Goal: Task Accomplishment & Management: Use online tool/utility

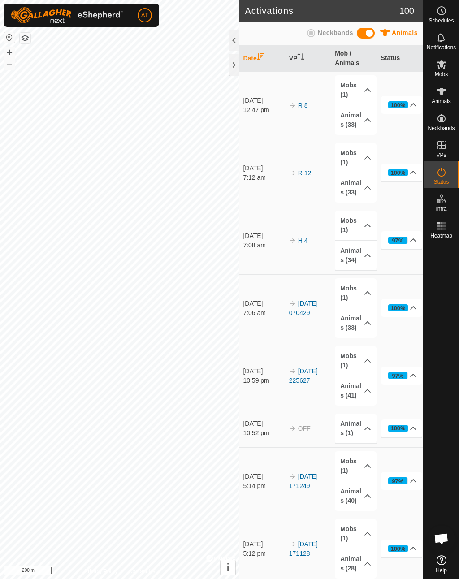
click at [235, 57] on div at bounding box center [234, 65] width 11 height 22
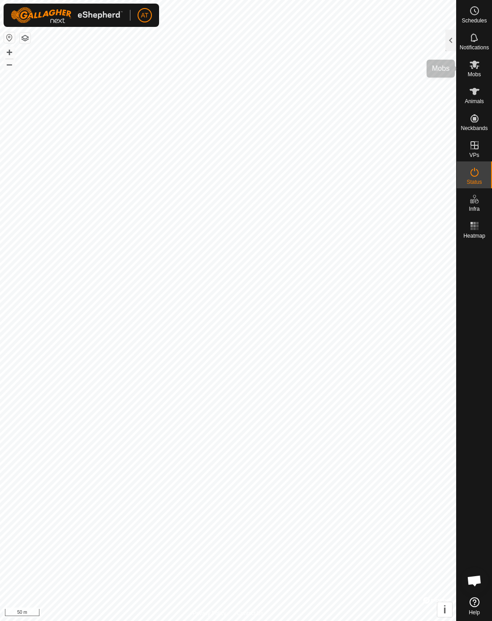
click at [458, 75] on span "Mobs" at bounding box center [474, 74] width 13 height 5
click at [458, 73] on span "Mobs" at bounding box center [474, 74] width 13 height 5
click at [458, 40] on div "Notifications" at bounding box center [474, 40] width 35 height 27
click at [450, 40] on div at bounding box center [450, 41] width 11 height 22
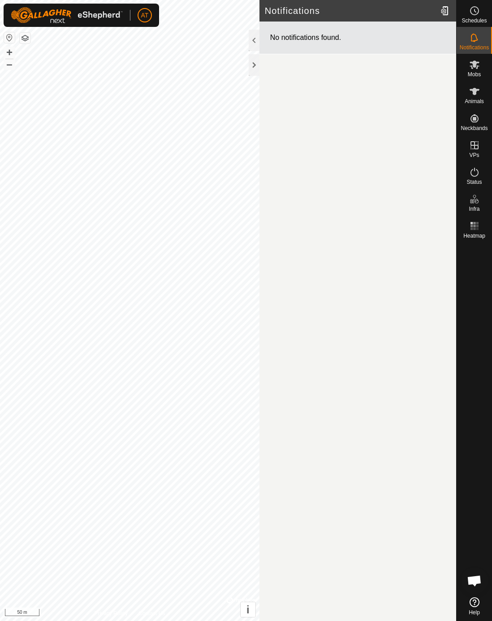
click at [259, 68] on div at bounding box center [254, 65] width 11 height 22
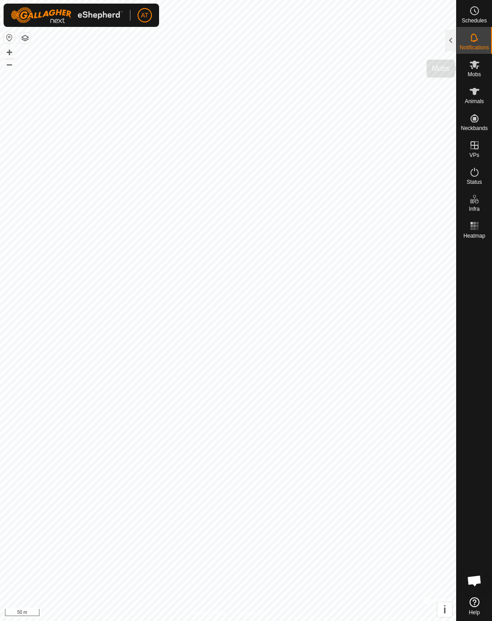
click at [458, 70] on icon at bounding box center [474, 64] width 11 height 11
click at [458, 68] on icon at bounding box center [475, 64] width 10 height 9
click at [451, 37] on div at bounding box center [450, 41] width 11 height 22
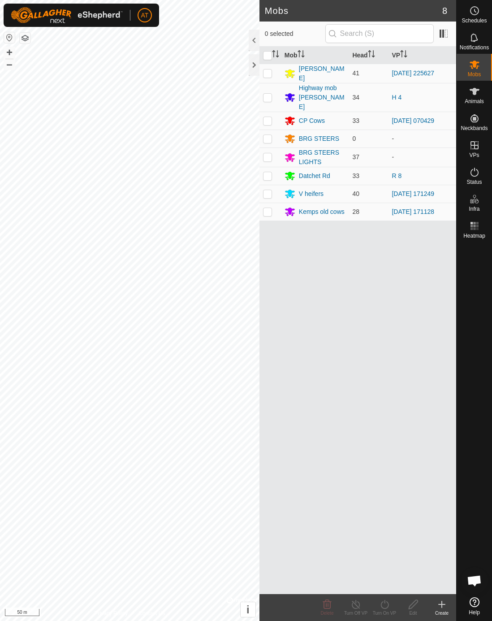
click at [268, 172] on p-checkbox at bounding box center [267, 175] width 9 height 7
checkbox input "true"
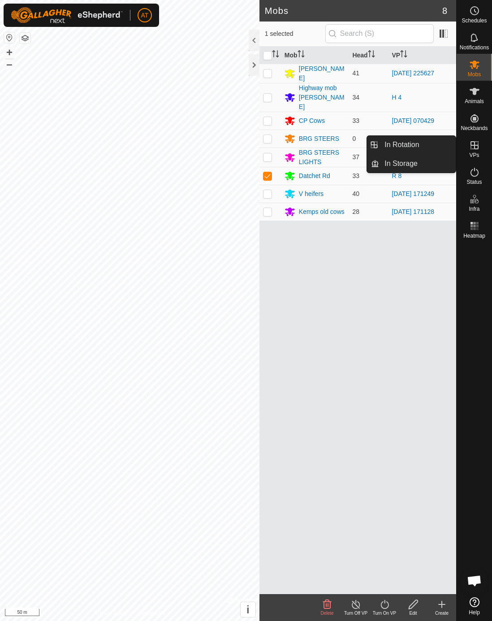
click at [445, 145] on link "In Rotation" at bounding box center [417, 145] width 77 height 18
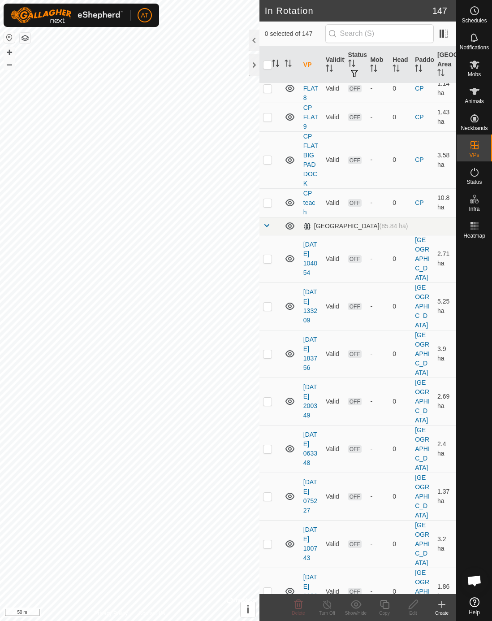
scroll to position [1067, 0]
click at [269, 274] on td at bounding box center [270, 258] width 22 height 48
click at [273, 269] on td at bounding box center [270, 258] width 22 height 48
checkbox input "false"
click at [273, 315] on td at bounding box center [270, 305] width 22 height 48
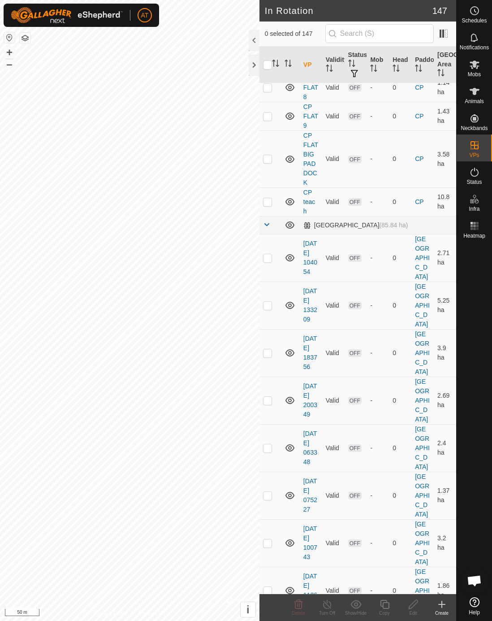
checkbox input "true"
click at [270, 367] on td at bounding box center [270, 353] width 22 height 48
checkbox input "true"
click at [271, 404] on p-checkbox at bounding box center [267, 400] width 9 height 7
checkbox input "true"
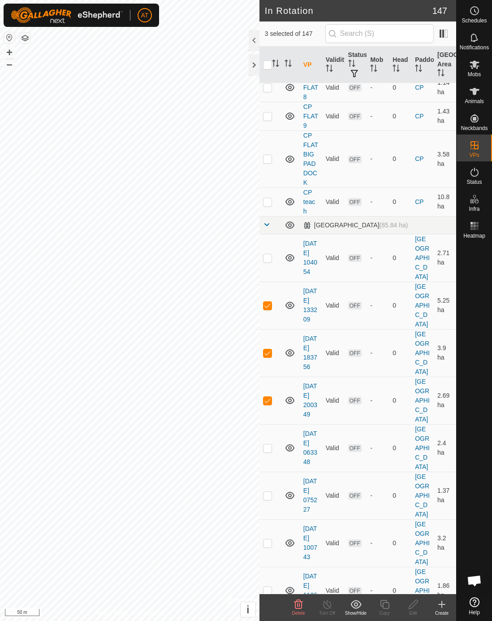
click at [269, 309] on p-checkbox at bounding box center [267, 305] width 9 height 7
checkbox input "false"
click at [268, 356] on p-checkbox at bounding box center [267, 352] width 9 height 7
checkbox input "false"
click at [272, 412] on td at bounding box center [270, 400] width 22 height 48
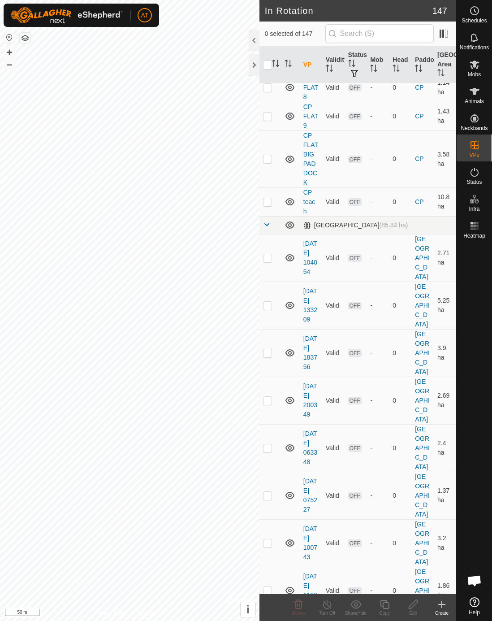
click at [275, 408] on td at bounding box center [270, 400] width 22 height 48
click at [273, 411] on td at bounding box center [270, 400] width 22 height 48
checkbox input "false"
click at [268, 463] on td at bounding box center [270, 448] width 22 height 48
checkbox input "true"
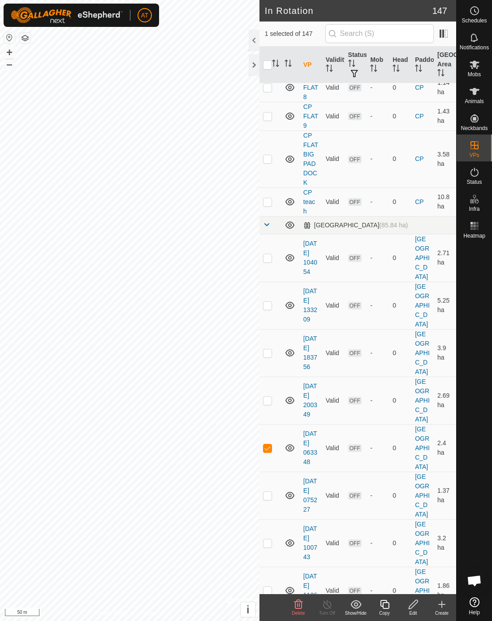
click at [270, 500] on td at bounding box center [270, 495] width 22 height 48
checkbox input "true"
click at [270, 451] on p-checkbox at bounding box center [267, 447] width 9 height 7
checkbox input "false"
click at [275, 552] on td at bounding box center [270, 543] width 22 height 48
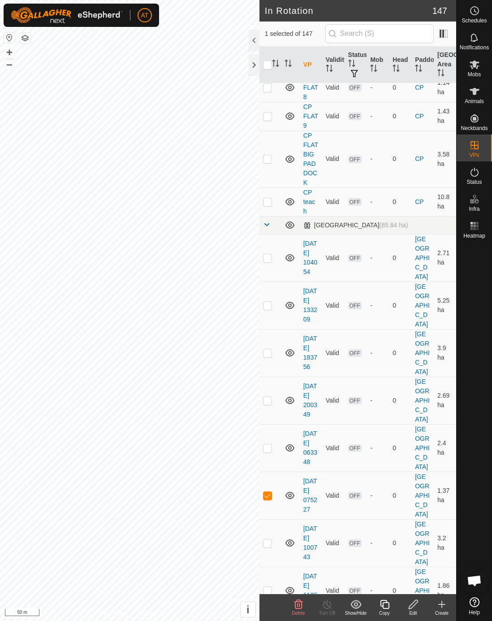
checkbox input "true"
click at [270, 509] on td at bounding box center [270, 495] width 22 height 48
checkbox input "false"
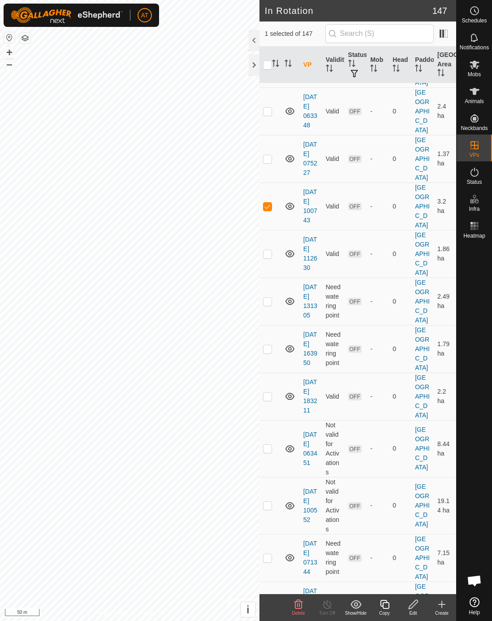
scroll to position [1403, 0]
click at [271, 211] on p-checkbox at bounding box center [267, 207] width 9 height 7
checkbox input "false"
click at [271, 269] on td at bounding box center [270, 255] width 22 height 48
click at [270, 259] on p-checkbox at bounding box center [267, 254] width 9 height 7
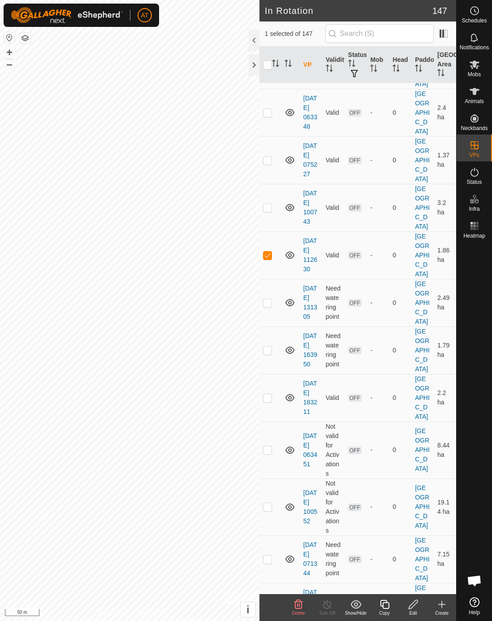
checkbox input "false"
click at [268, 318] on td at bounding box center [270, 303] width 22 height 48
checkbox input "true"
click at [272, 354] on p-checkbox at bounding box center [267, 349] width 9 height 7
checkbox input "true"
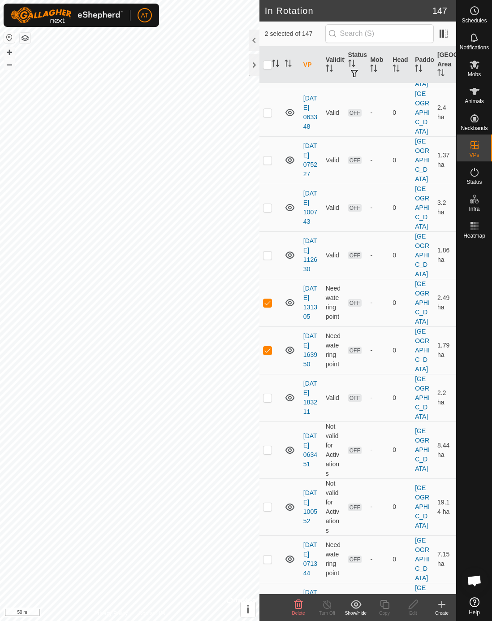
click at [273, 311] on td at bounding box center [270, 303] width 22 height 48
checkbox input "false"
click at [268, 401] on p-checkbox at bounding box center [267, 397] width 9 height 7
click at [268, 415] on td at bounding box center [270, 398] width 22 height 48
checkbox input "false"
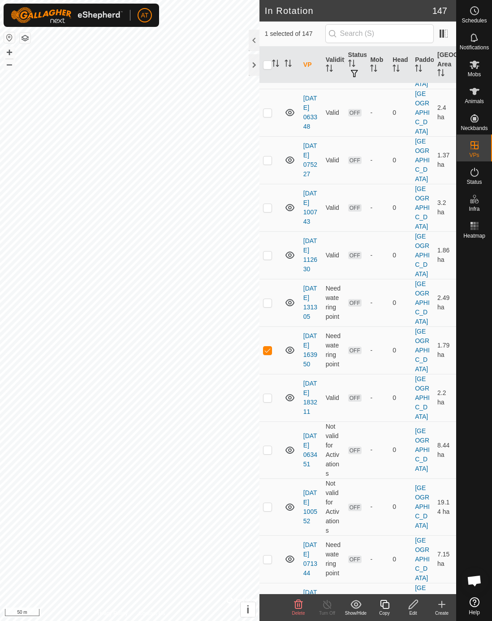
click at [270, 453] on p-checkbox at bounding box center [267, 449] width 9 height 7
click at [273, 460] on td at bounding box center [270, 449] width 22 height 57
checkbox input "false"
click at [271, 352] on td at bounding box center [270, 350] width 22 height 48
checkbox input "false"
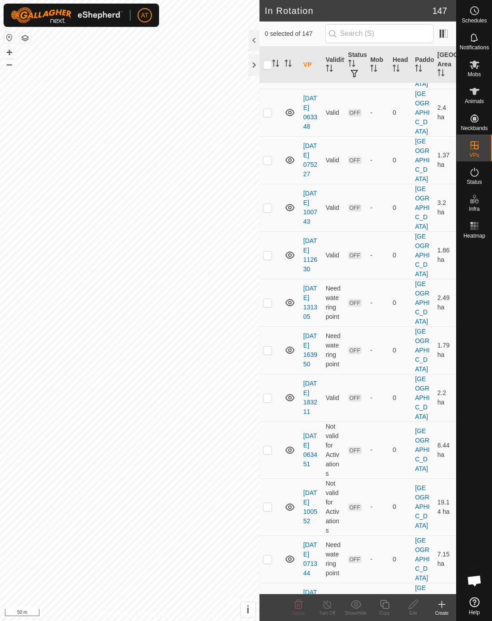
click at [270, 510] on p-checkbox at bounding box center [267, 506] width 9 height 7
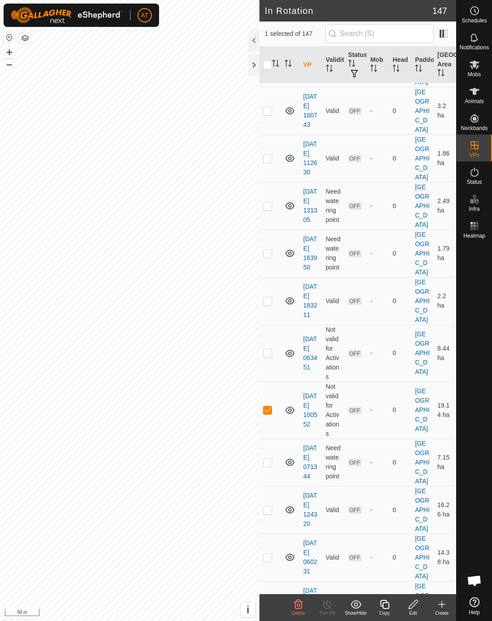
scroll to position [1501, 0]
click at [267, 412] on p-checkbox at bounding box center [267, 408] width 9 height 7
checkbox input "false"
click at [272, 464] on p-checkbox at bounding box center [267, 460] width 9 height 7
click at [268, 464] on p-checkbox at bounding box center [267, 460] width 9 height 7
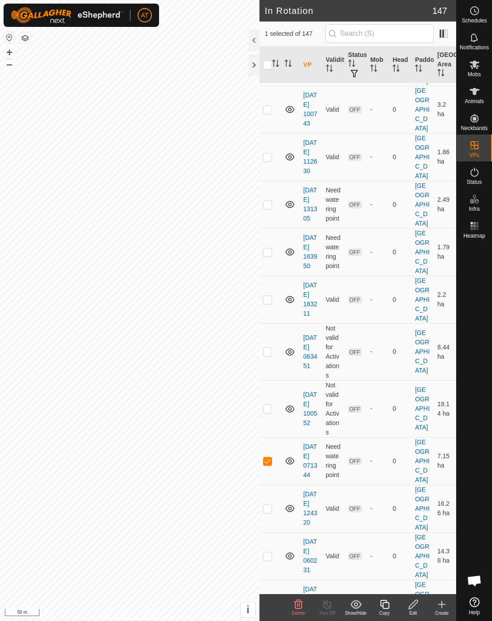
checkbox input "false"
click at [269, 512] on p-checkbox at bounding box center [267, 508] width 9 height 7
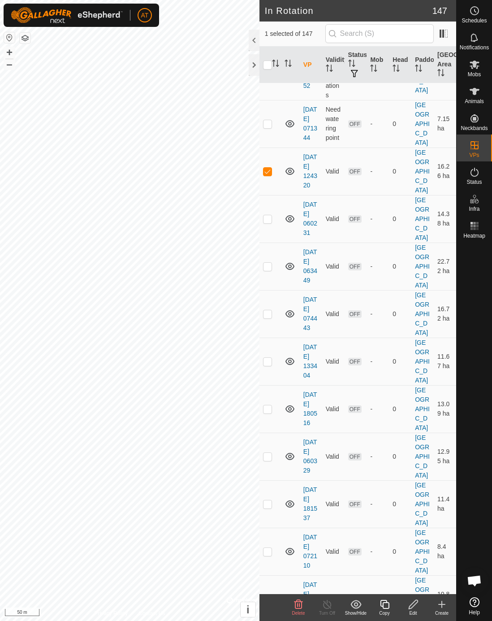
scroll to position [1838, 0]
click at [275, 181] on td at bounding box center [270, 171] width 22 height 48
checkbox input "false"
click at [272, 235] on td at bounding box center [270, 218] width 22 height 48
click at [270, 222] on p-checkbox at bounding box center [267, 218] width 9 height 7
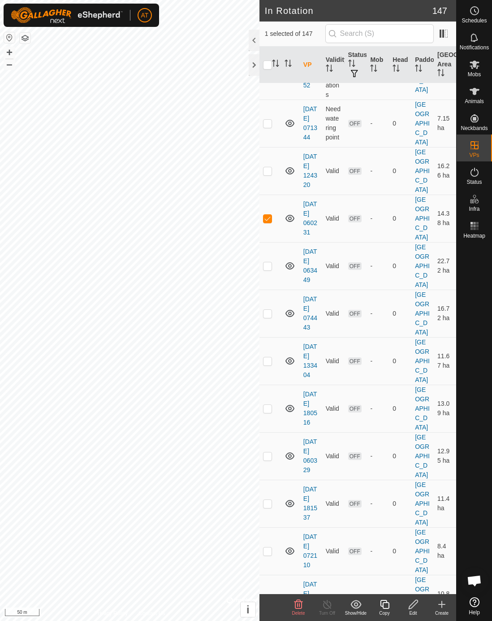
checkbox input "false"
click at [268, 269] on p-checkbox at bounding box center [267, 265] width 9 height 7
click at [270, 269] on p-checkbox at bounding box center [267, 265] width 9 height 7
checkbox input "false"
click at [270, 317] on p-checkbox at bounding box center [267, 313] width 9 height 7
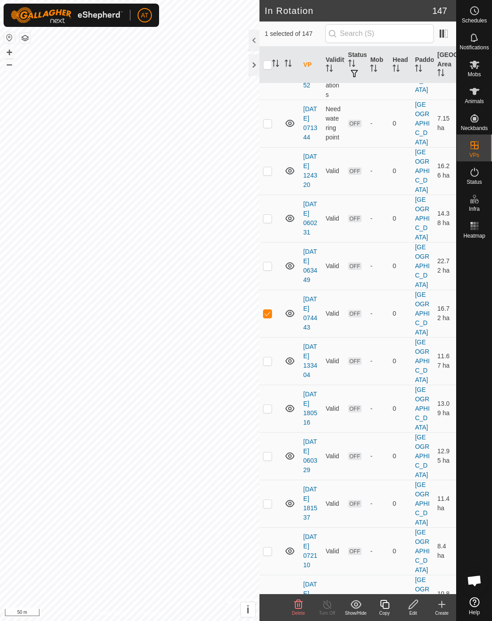
click at [268, 331] on td at bounding box center [270, 313] width 22 height 48
checkbox input "false"
click at [272, 376] on td at bounding box center [270, 361] width 22 height 48
click at [270, 375] on td at bounding box center [270, 361] width 22 height 48
checkbox input "false"
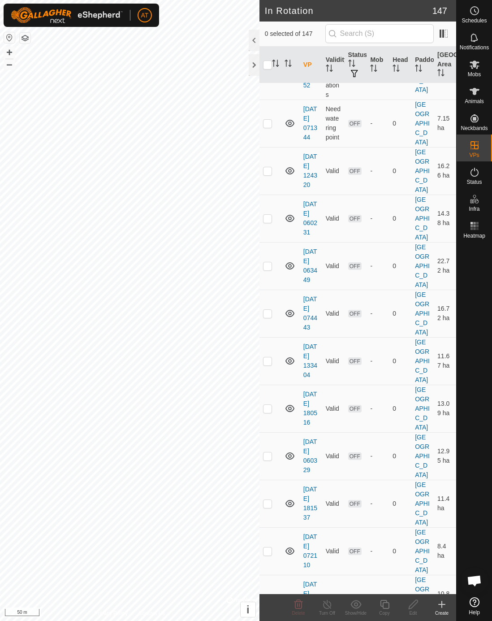
click at [272, 412] on p-checkbox at bounding box center [267, 408] width 9 height 7
click at [270, 412] on p-checkbox at bounding box center [267, 408] width 9 height 7
checkbox input "false"
click at [271, 459] on p-checkbox at bounding box center [267, 455] width 9 height 7
checkbox input "true"
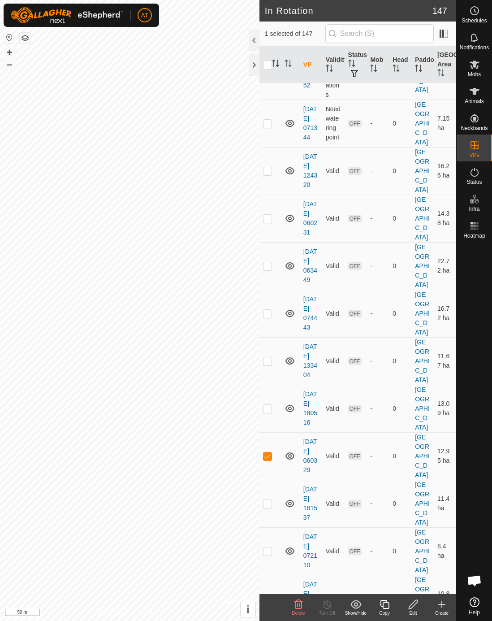
click at [271, 507] on p-checkbox at bounding box center [267, 503] width 9 height 7
checkbox input "true"
click at [271, 459] on p-checkbox at bounding box center [267, 455] width 9 height 7
checkbox input "false"
click at [273, 561] on td at bounding box center [270, 551] width 22 height 48
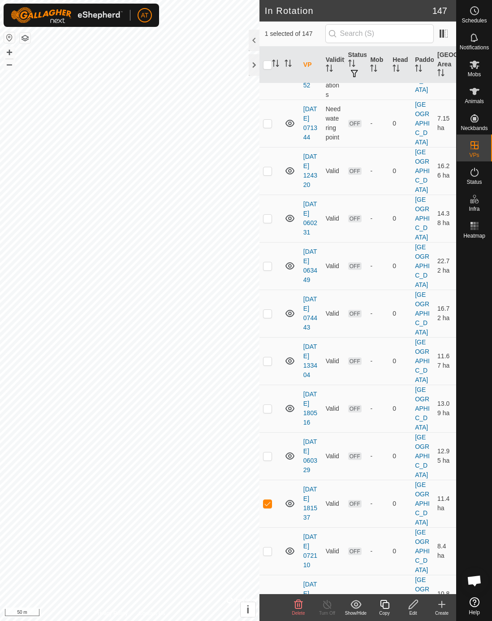
checkbox input "true"
click at [272, 513] on td at bounding box center [270, 504] width 22 height 48
checkbox input "false"
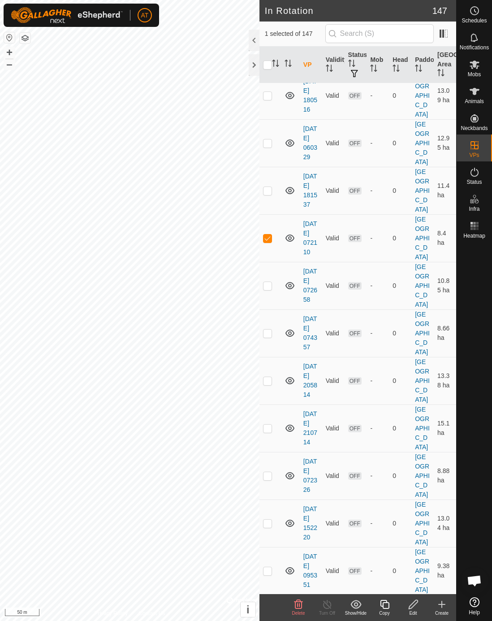
scroll to position [2158, 0]
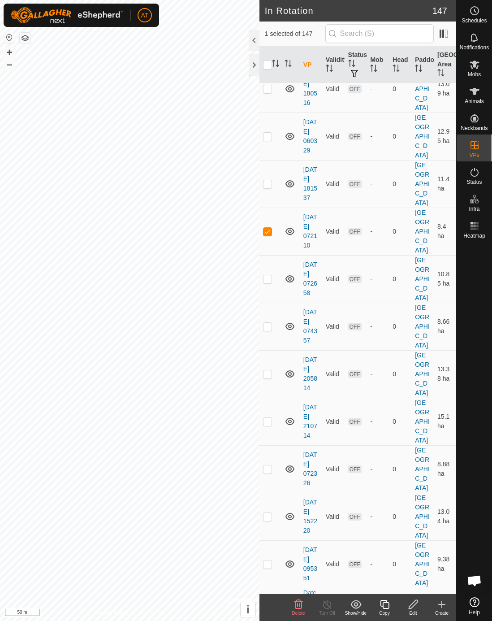
click at [272, 246] on td at bounding box center [270, 231] width 22 height 48
checkbox input "false"
click at [268, 282] on p-checkbox at bounding box center [267, 278] width 9 height 7
click at [266, 294] on td at bounding box center [270, 279] width 22 height 48
checkbox input "false"
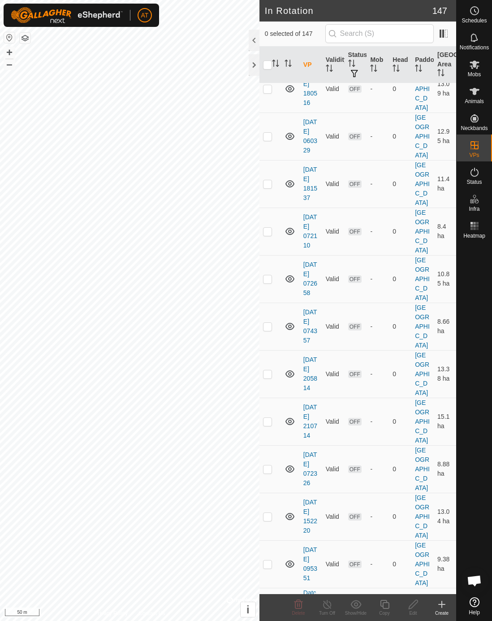
click at [270, 341] on td at bounding box center [270, 326] width 22 height 48
click at [268, 340] on td at bounding box center [270, 326] width 22 height 48
checkbox input "false"
click at [271, 389] on td at bounding box center [270, 374] width 22 height 48
click at [269, 377] on p-checkbox at bounding box center [267, 373] width 9 height 7
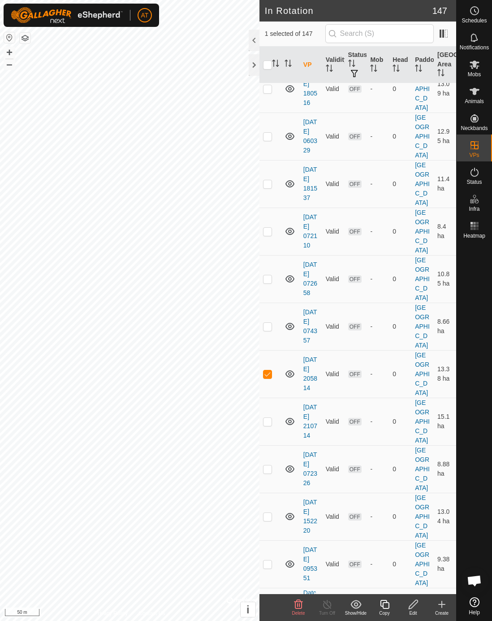
checkbox input "false"
click at [272, 425] on p-checkbox at bounding box center [267, 421] width 9 height 7
click at [275, 431] on td at bounding box center [270, 421] width 22 height 48
checkbox input "false"
click at [272, 472] on p-checkbox at bounding box center [267, 468] width 9 height 7
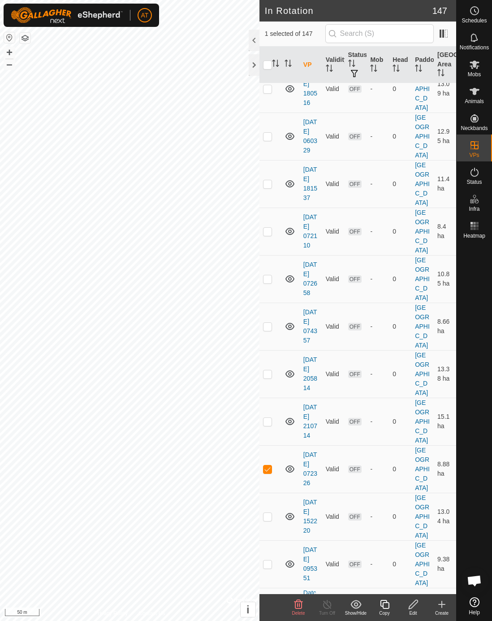
click at [272, 480] on td at bounding box center [270, 469] width 22 height 48
checkbox input "false"
click at [273, 534] on td at bounding box center [270, 516] width 22 height 48
click at [274, 527] on td at bounding box center [270, 516] width 22 height 48
checkbox input "false"
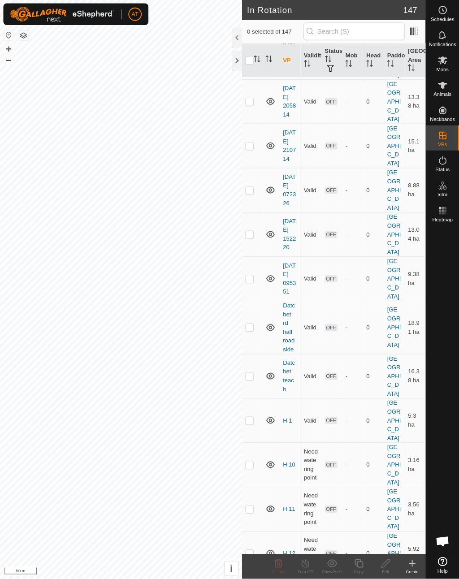
scroll to position [2422, 0]
click at [273, 311] on td at bounding box center [270, 300] width 22 height 48
click at [274, 311] on td at bounding box center [270, 300] width 22 height 48
checkbox input "false"
click at [273, 361] on td at bounding box center [270, 351] width 22 height 57
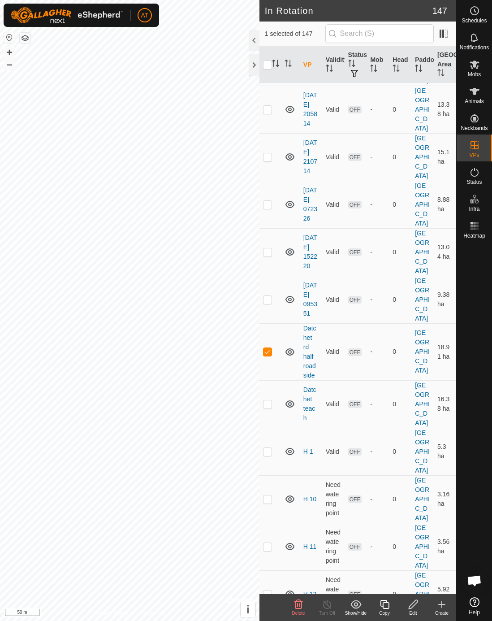
click at [274, 362] on td at bounding box center [270, 351] width 22 height 57
checkbox input "false"
click at [276, 413] on td at bounding box center [270, 404] width 22 height 48
click at [276, 409] on td at bounding box center [270, 404] width 22 height 48
checkbox input "false"
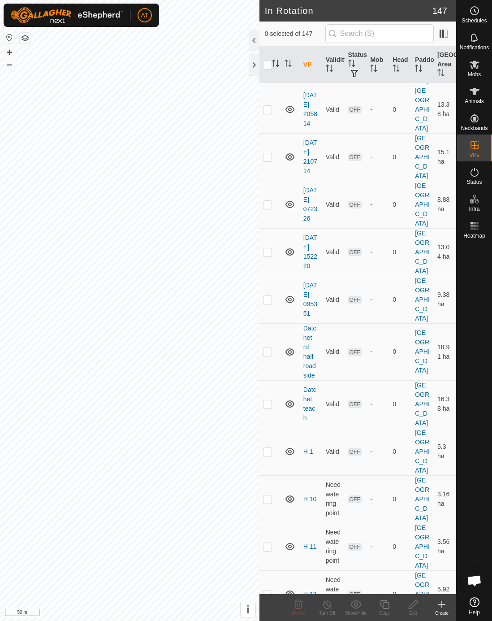
click at [276, 443] on td at bounding box center [270, 452] width 22 height 48
click at [274, 444] on td at bounding box center [270, 452] width 22 height 48
checkbox input "false"
click at [270, 480] on td at bounding box center [270, 499] width 22 height 48
click at [273, 478] on td at bounding box center [270, 499] width 22 height 48
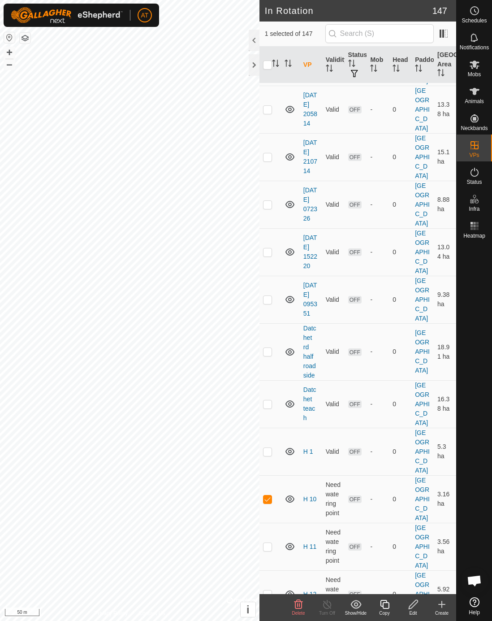
checkbox input "false"
click at [270, 543] on p-checkbox at bounding box center [267, 546] width 9 height 7
checkbox input "true"
click at [273, 570] on td at bounding box center [270, 594] width 22 height 48
checkbox input "true"
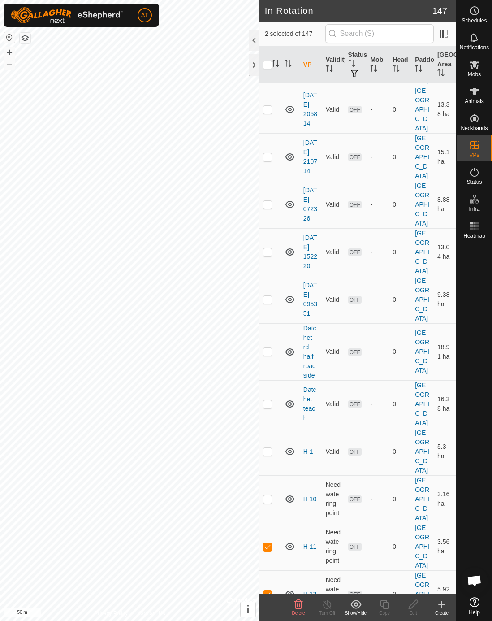
checkbox input "true"
click at [269, 543] on p-checkbox at bounding box center [267, 546] width 9 height 7
checkbox input "false"
click at [273, 570] on td at bounding box center [270, 594] width 22 height 48
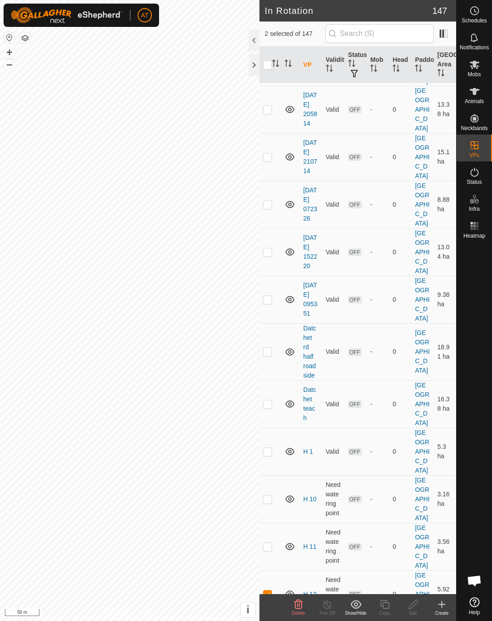
checkbox input "false"
click at [269, 176] on td at bounding box center [270, 157] width 22 height 48
click at [301, 579] on icon at bounding box center [298, 603] width 9 height 9
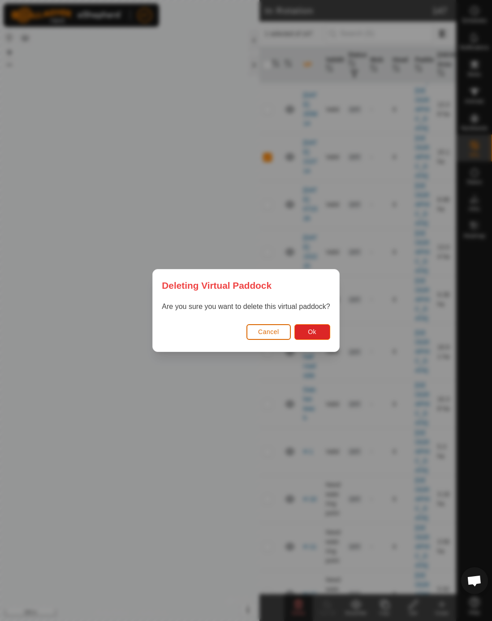
click at [315, 329] on span "Ok" at bounding box center [312, 331] width 9 height 7
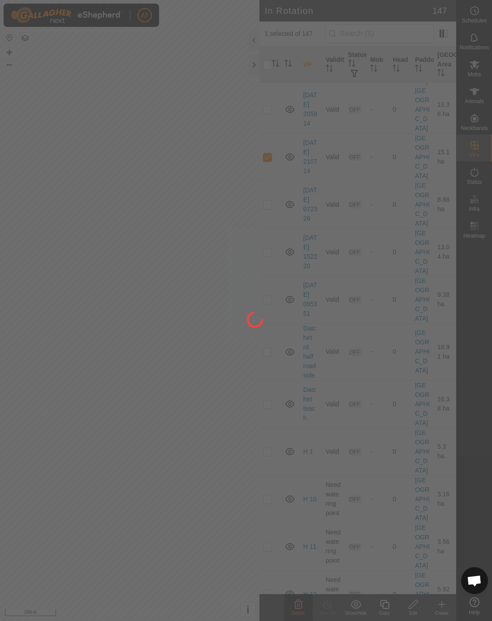
checkbox input "false"
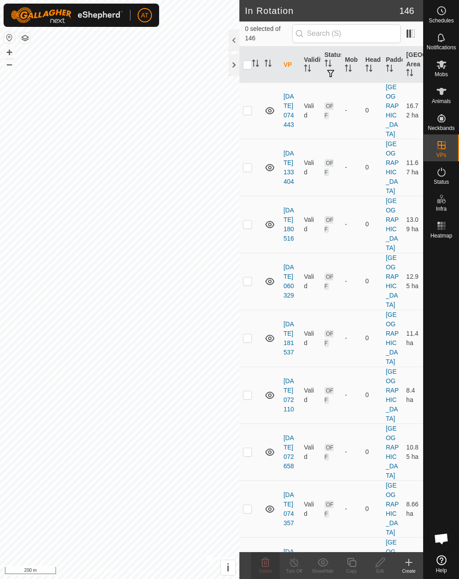
click at [250, 139] on td at bounding box center [250, 110] width 22 height 57
click at [264, 563] on icon at bounding box center [265, 562] width 11 height 11
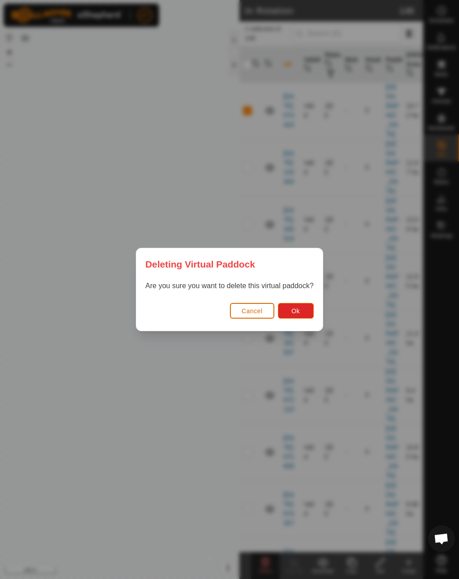
click at [300, 307] on span "Ok" at bounding box center [295, 310] width 9 height 7
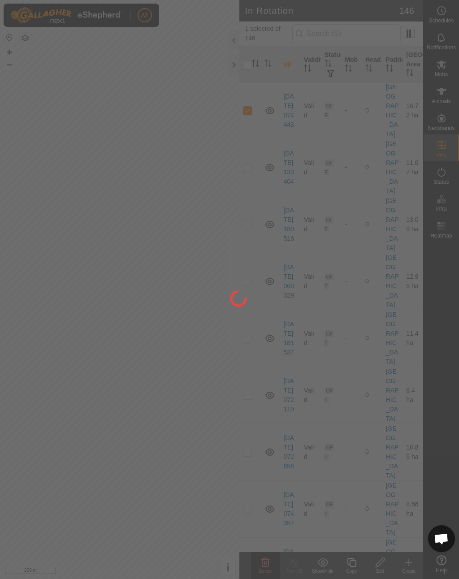
checkbox input "false"
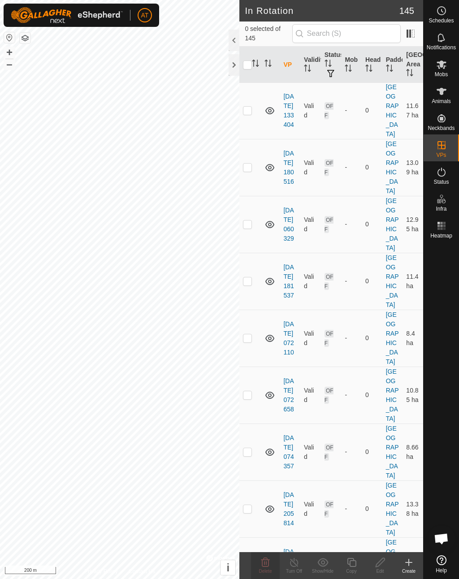
click at [249, 171] on p-checkbox at bounding box center [247, 167] width 9 height 7
click at [252, 171] on p-checkbox at bounding box center [247, 167] width 9 height 7
checkbox input "false"
click at [251, 228] on p-checkbox at bounding box center [247, 223] width 9 height 7
click at [250, 228] on p-checkbox at bounding box center [247, 223] width 9 height 7
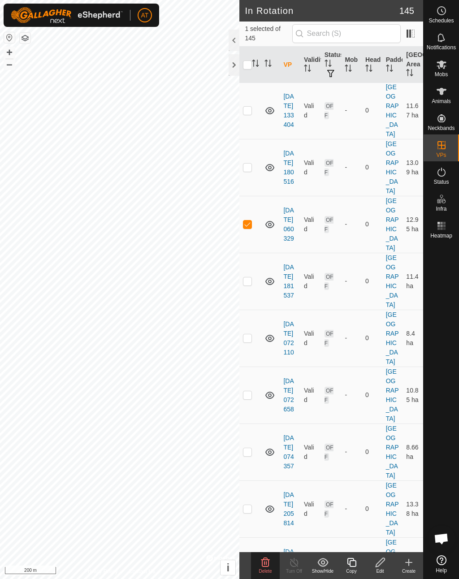
checkbox input "false"
click at [249, 285] on p-checkbox at bounding box center [247, 280] width 9 height 7
checkbox input "true"
click at [444, 73] on span "Mobs" at bounding box center [441, 74] width 13 height 5
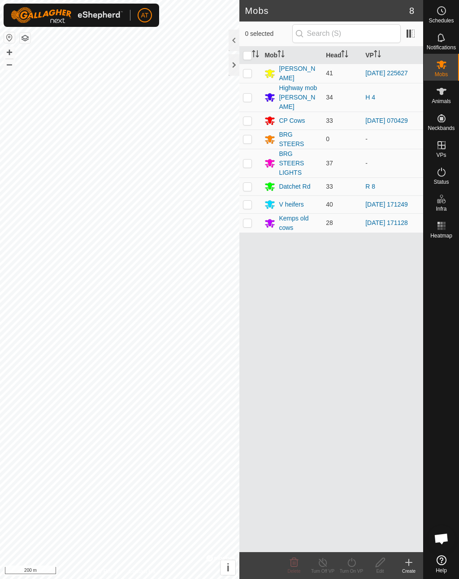
click at [252, 183] on p-checkbox at bounding box center [247, 186] width 9 height 7
checkbox input "true"
click at [359, 564] on turn-on-svg-icon at bounding box center [351, 562] width 29 height 11
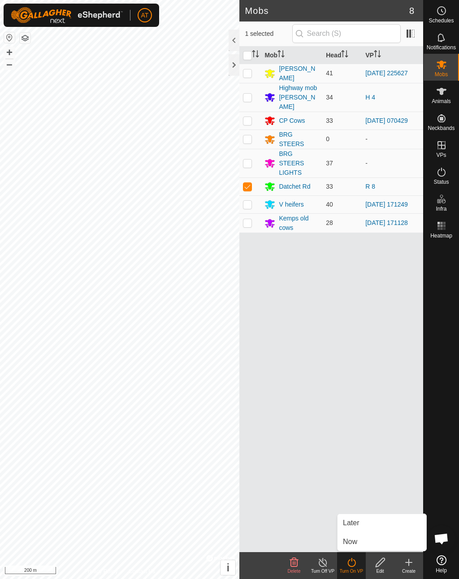
click at [366, 547] on link "Now" at bounding box center [381, 542] width 89 height 18
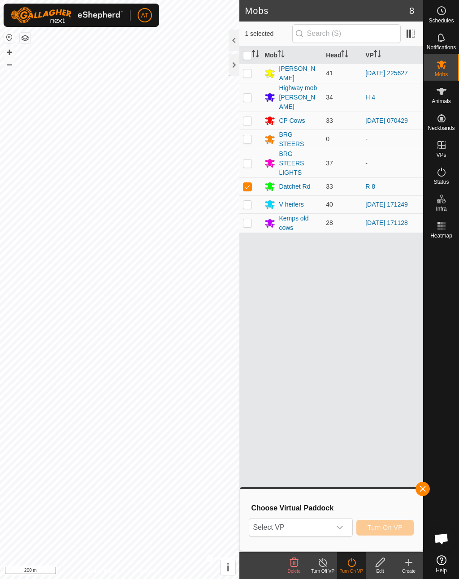
click at [327, 530] on span "Select VP" at bounding box center [289, 527] width 81 height 18
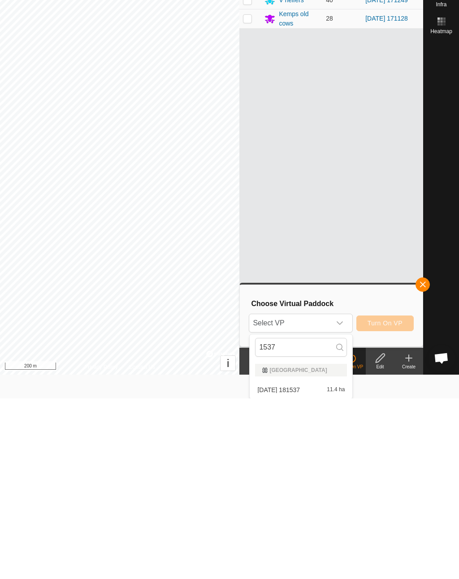
scroll to position [25, 0]
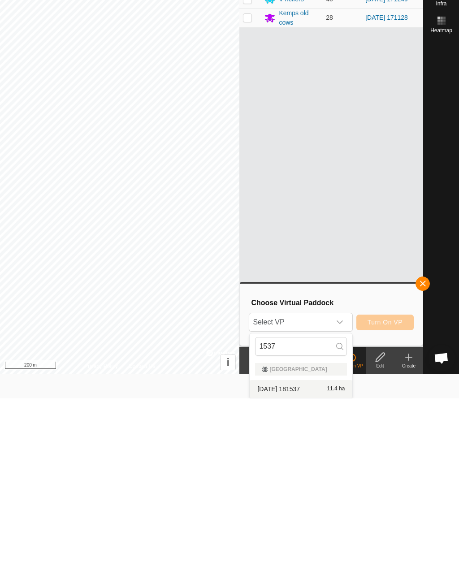
type input "1537"
click at [319, 564] on div "[DATE] 181537 11.4 ha" at bounding box center [301, 569] width 92 height 11
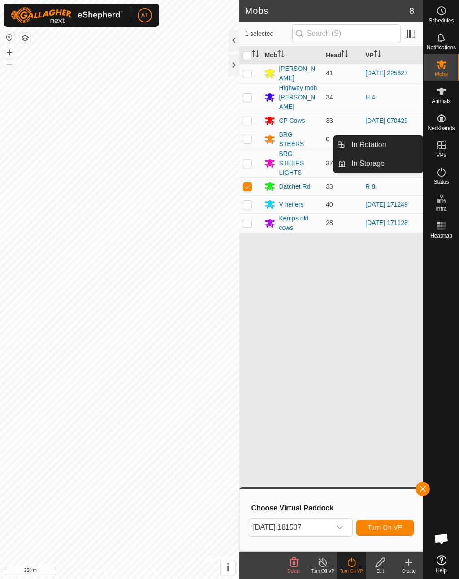
click at [402, 166] on link "In Storage" at bounding box center [384, 164] width 77 height 18
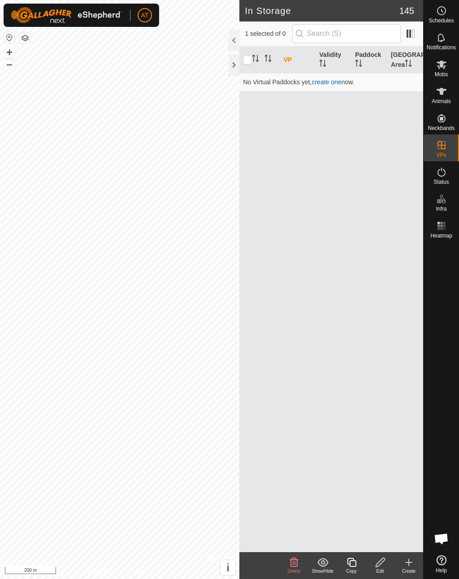
click at [410, 561] on icon at bounding box center [408, 562] width 11 height 11
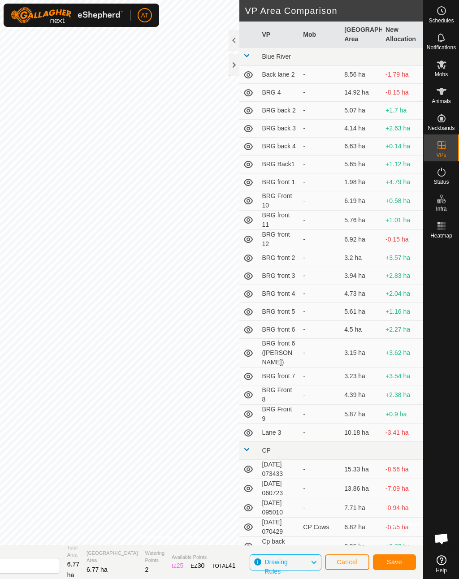
click at [396, 564] on span "Save" at bounding box center [394, 561] width 15 height 7
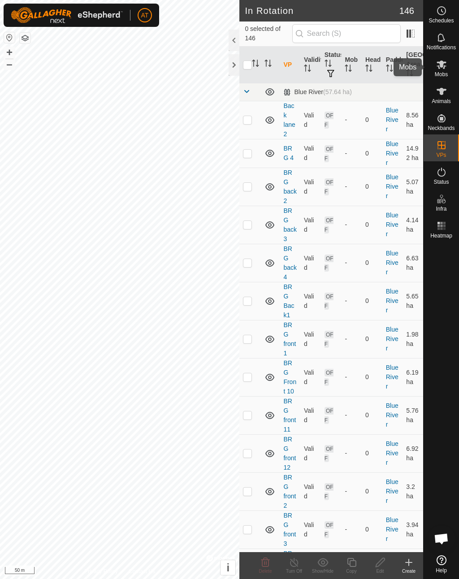
click at [444, 68] on icon at bounding box center [441, 64] width 10 height 9
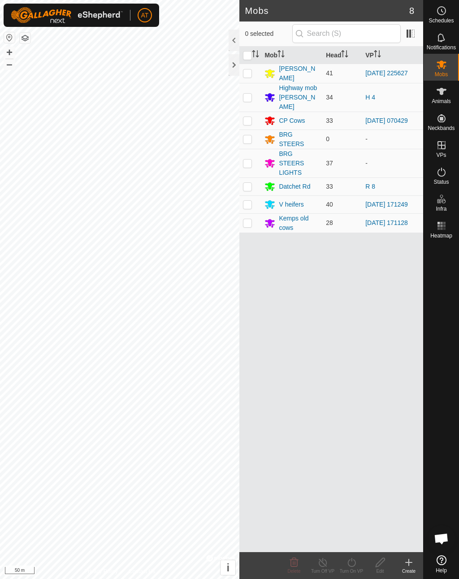
click at [250, 186] on td at bounding box center [250, 186] width 22 height 18
checkbox input "true"
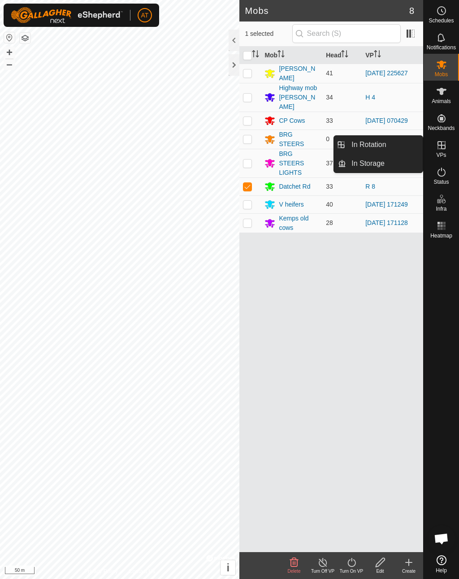
click at [388, 146] on link "In Rotation" at bounding box center [384, 145] width 77 height 18
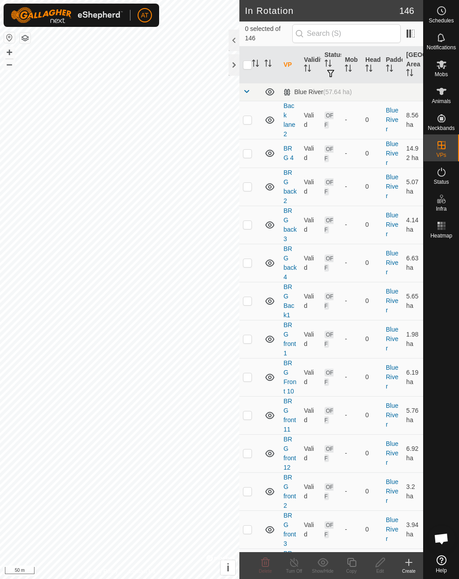
click at [368, 146] on td "0" at bounding box center [372, 153] width 21 height 29
click at [439, 73] on span "Mobs" at bounding box center [441, 74] width 13 height 5
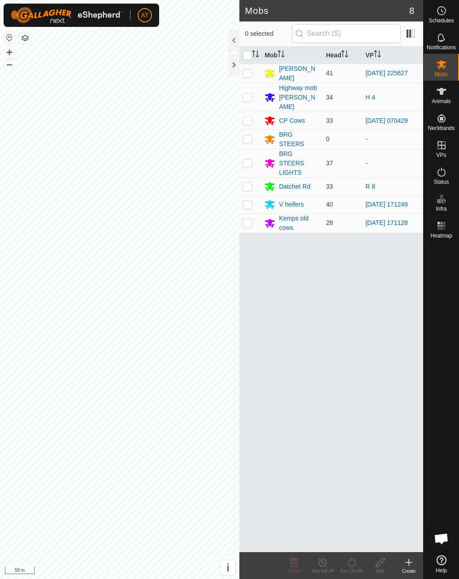
click at [249, 183] on td at bounding box center [250, 186] width 22 height 18
checkbox input "true"
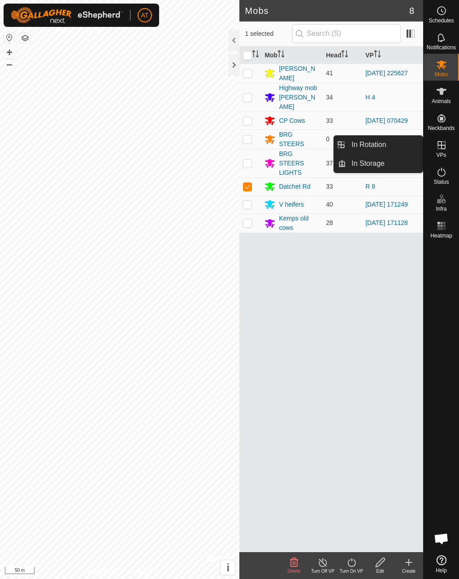
click at [396, 147] on link "In Rotation" at bounding box center [384, 145] width 77 height 18
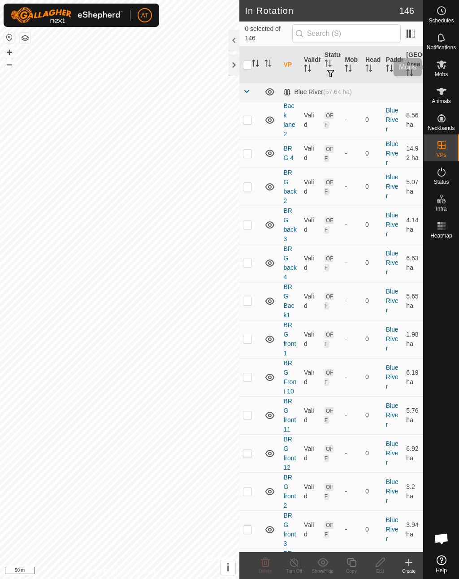
click at [440, 72] on span "Mobs" at bounding box center [441, 74] width 13 height 5
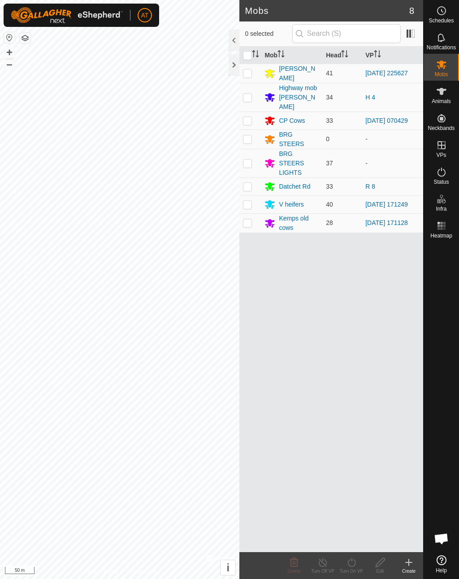
click at [249, 183] on p-checkbox at bounding box center [247, 186] width 9 height 7
checkbox input "true"
click at [350, 563] on icon at bounding box center [351, 562] width 11 height 11
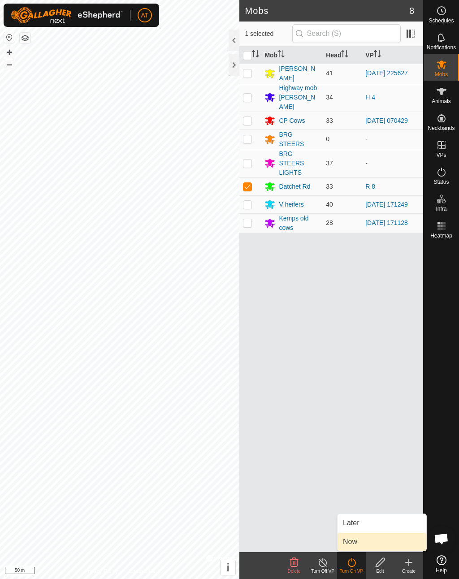
click at [349, 546] on span "Now" at bounding box center [350, 541] width 14 height 11
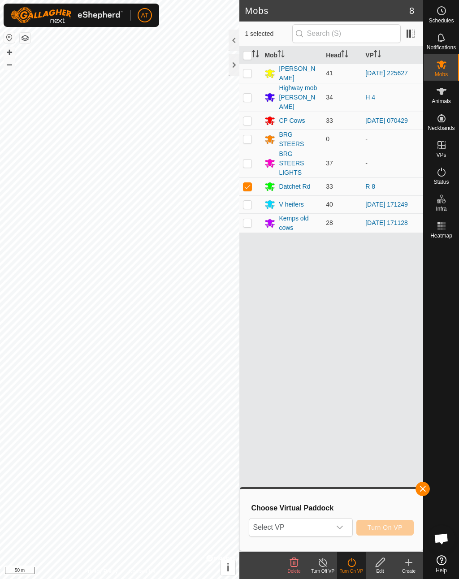
click at [312, 534] on span "Select VP" at bounding box center [289, 527] width 81 height 18
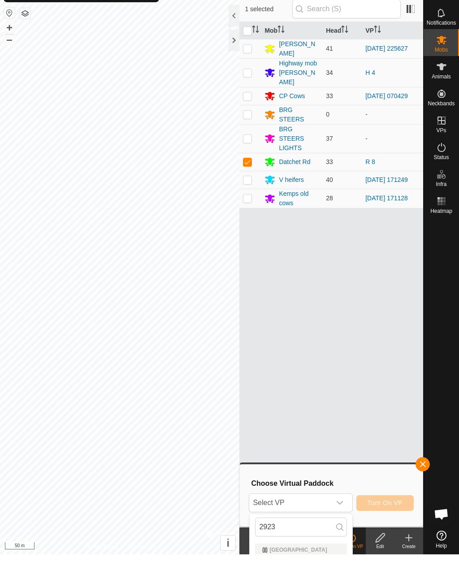
scroll to position [25, 0]
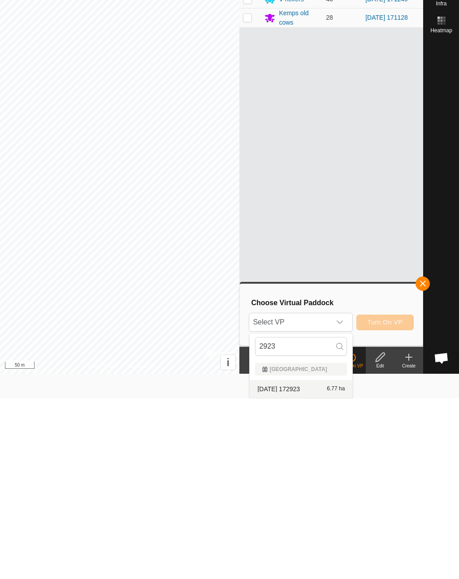
type input "2923"
click at [300, 566] on span "[DATE] 172923" at bounding box center [278, 569] width 43 height 6
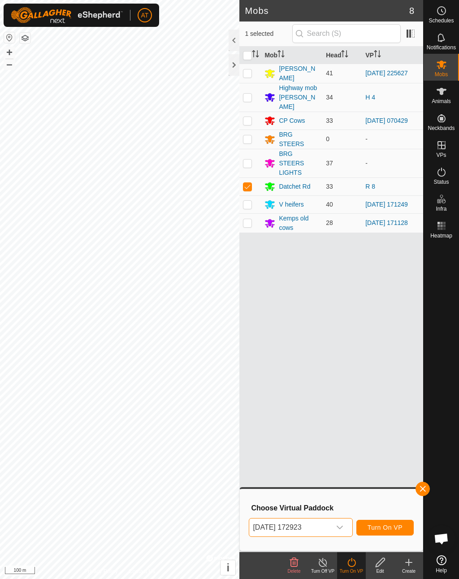
click at [388, 526] on span "Turn On VP" at bounding box center [384, 527] width 35 height 7
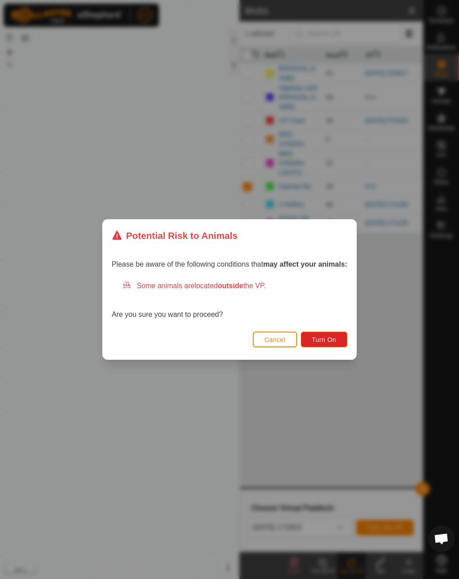
click at [331, 340] on span "Turn On" at bounding box center [324, 339] width 24 height 7
